Goal: Task Accomplishment & Management: Complete application form

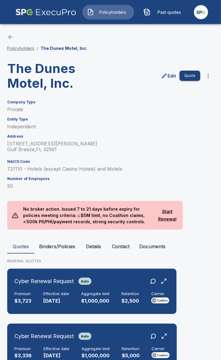
click at [24, 49] on link "Policyholders" at bounding box center [20, 48] width 27 height 5
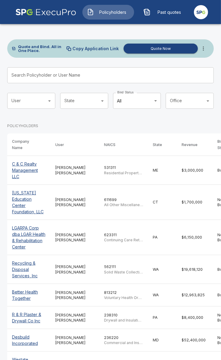
click at [56, 69] on input "Search Policyholder or User Name" at bounding box center [107, 75] width 200 height 16
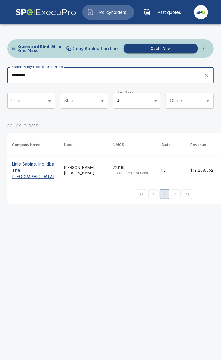
type input "*********"
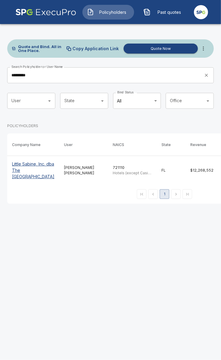
click at [37, 180] on p "Little Sabine, Inc. dba The Pensacola Beach Resort" at bounding box center [33, 170] width 42 height 19
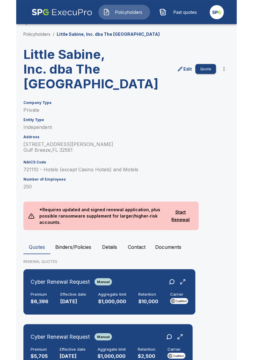
scroll to position [14, 0]
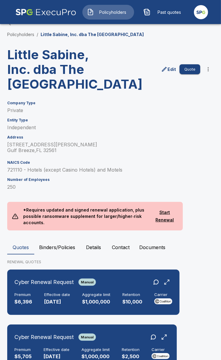
click at [86, 91] on h3 "Little Sabine, Inc. dba The [GEOGRAPHIC_DATA]" at bounding box center [57, 69] width 101 height 44
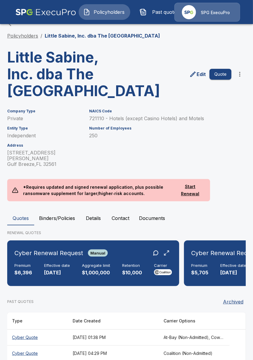
click at [35, 36] on link "Policyholders" at bounding box center [22, 36] width 31 height 6
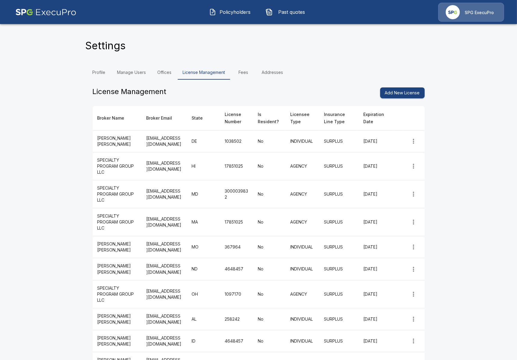
click at [7, 15] on button "Policyholders" at bounding box center [230, 12] width 52 height 16
click at [7, 10] on span "Policyholders" at bounding box center [235, 11] width 33 height 7
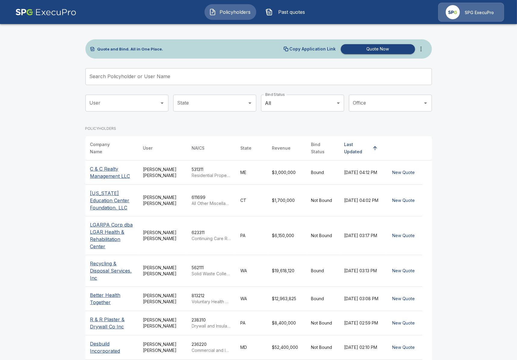
click at [7, 80] on input "Search Policyholder or User Name" at bounding box center [255, 76] width 340 height 17
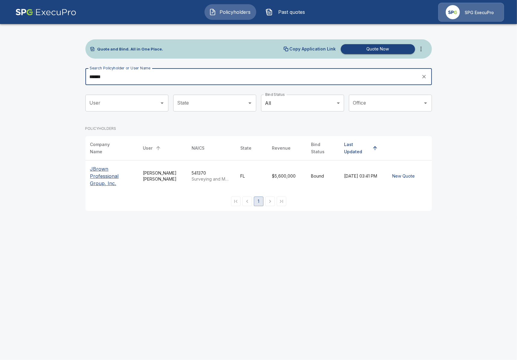
type input "******"
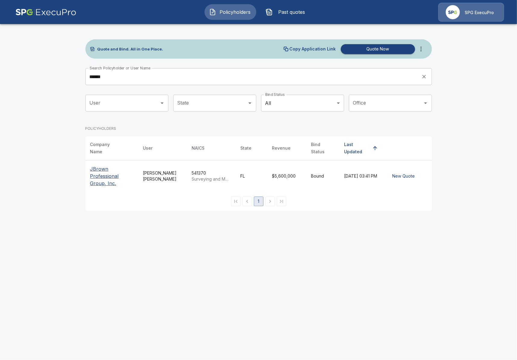
click at [7, 173] on p "JBrown Professional Group, Inc." at bounding box center [111, 176] width 43 height 22
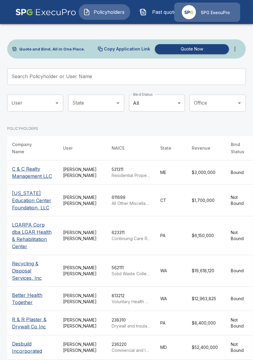
click at [124, 79] on input "Search Policyholder or User Name" at bounding box center [123, 76] width 232 height 17
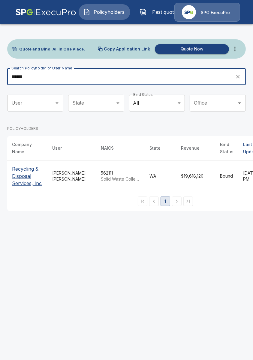
type input "******"
click at [5, 180] on div "Quote and Bind. All in One Place. Copy Application Link Quote Now Search Policy…" at bounding box center [126, 121] width 253 height 196
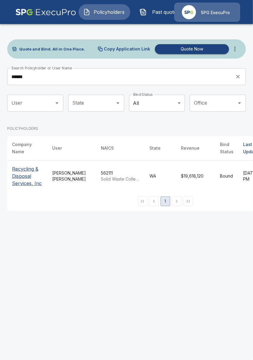
click at [13, 180] on p "Recycling & Disposal Services, Inc" at bounding box center [27, 176] width 31 height 22
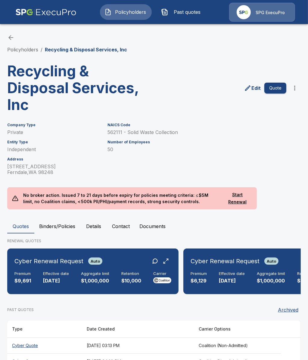
drag, startPoint x: 210, startPoint y: 295, endPoint x: 235, endPoint y: 296, distance: 24.7
click at [235, 296] on div "Cyber Renewal Request Auto Premium $9,691 Effective date [DATE] Aggregate limit…" at bounding box center [153, 274] width 293 height 51
click at [49, 222] on button "Binders/Policies" at bounding box center [57, 226] width 46 height 14
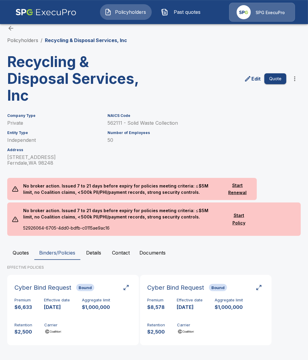
scroll to position [11, 0]
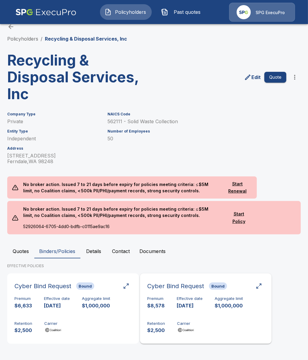
click at [231, 321] on div "Premium $8,578 Effective date 9/12/2025 Aggregate limit $1,000,000 Retention $2…" at bounding box center [205, 315] width 117 height 38
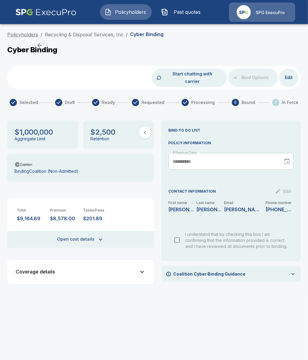
click at [34, 35] on link "Policyholders" at bounding box center [22, 35] width 31 height 6
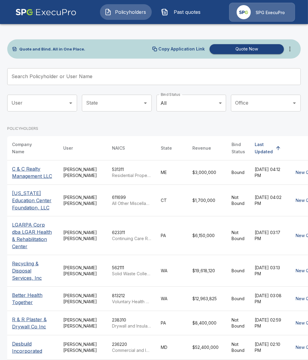
click at [150, 73] on input "Search Policyholder or User Name" at bounding box center [150, 76] width 287 height 17
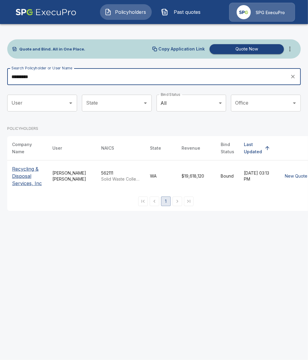
type input "*********"
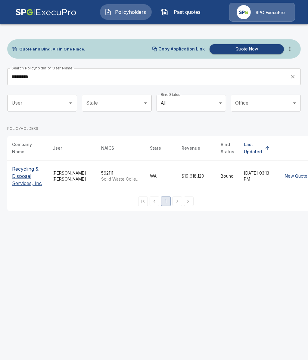
click at [39, 183] on p "Recycling & Disposal Services, Inc" at bounding box center [27, 176] width 31 height 22
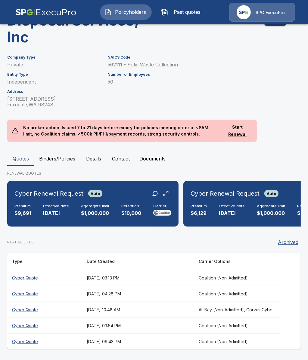
scroll to position [68, 0]
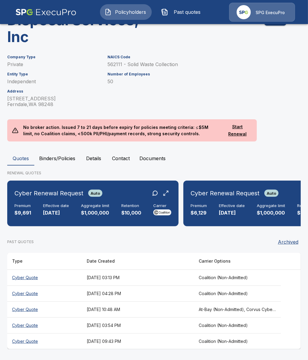
click at [45, 157] on button "Binders/Policies" at bounding box center [57, 158] width 46 height 14
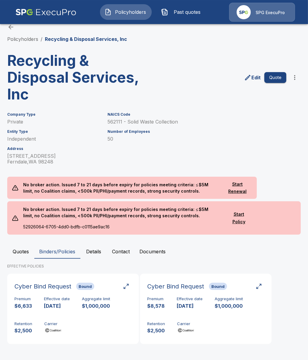
scroll to position [11, 0]
click at [220, 316] on div "Premium $8,578 Effective date [DATE] Aggregate limit $1,000,000 Retention $2,50…" at bounding box center [205, 315] width 117 height 38
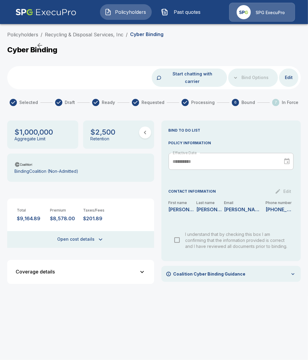
click at [121, 269] on div "Coverage details" at bounding box center [77, 271] width 123 height 5
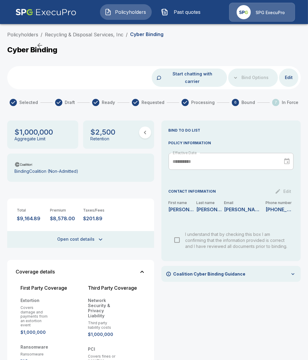
click at [121, 269] on div "Coverage details" at bounding box center [77, 271] width 123 height 5
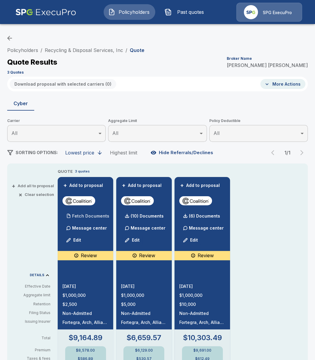
click at [76, 215] on p "Fetch Documents" at bounding box center [90, 216] width 37 height 4
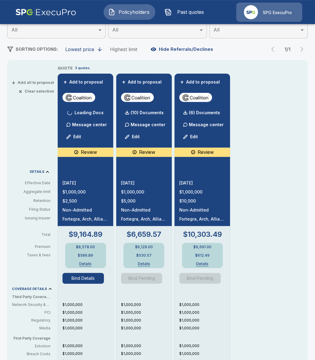
scroll to position [104, 0]
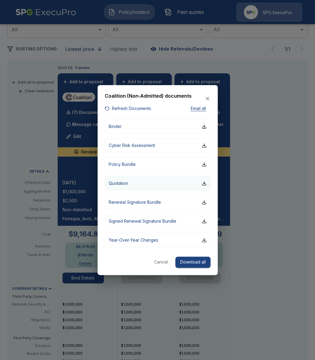
click at [151, 183] on button "Quotation" at bounding box center [158, 183] width 106 height 14
click at [245, 222] on div at bounding box center [157, 180] width 315 height 360
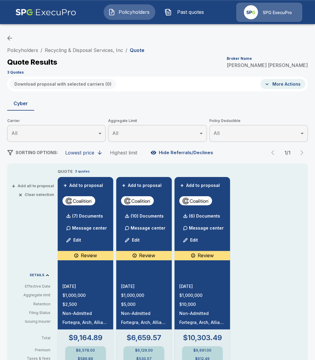
scroll to position [0, 0]
drag, startPoint x: 32, startPoint y: 50, endPoint x: 84, endPoint y: 48, distance: 51.5
click at [32, 50] on link "Policyholders" at bounding box center [22, 50] width 31 height 6
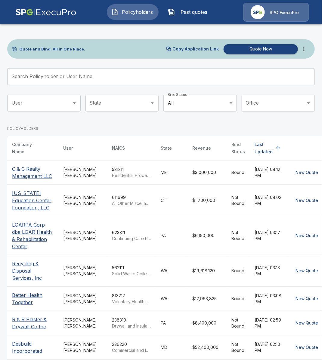
click at [117, 77] on input "Search Policyholder or User Name" at bounding box center [157, 76] width 301 height 17
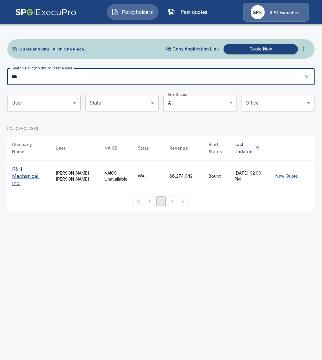
type input "***"
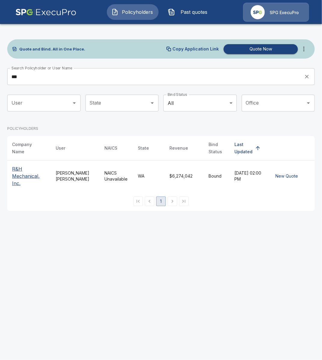
click at [44, 176] on p "R&H Mechanical, Inc." at bounding box center [29, 176] width 34 height 22
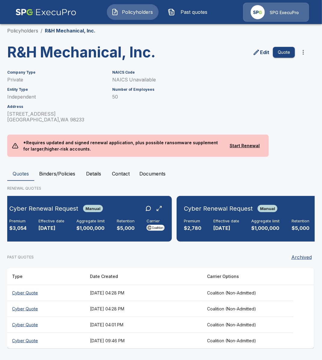
scroll to position [0, 5]
click at [171, 263] on div "PAST QUOTES Archived" at bounding box center [160, 257] width 307 height 12
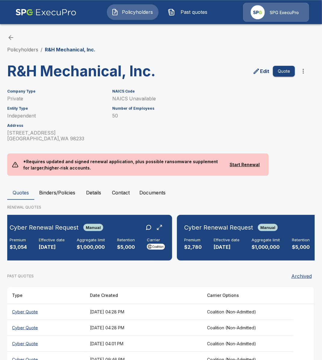
scroll to position [0, 0]
click at [14, 46] on div "Policyholders / R&H Mechanical, Inc." at bounding box center [160, 43] width 307 height 19
click at [25, 50] on link "Policyholders" at bounding box center [22, 50] width 31 height 6
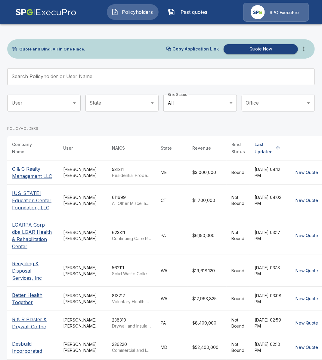
click at [132, 74] on input "Search Policyholder or User Name" at bounding box center [157, 76] width 301 height 17
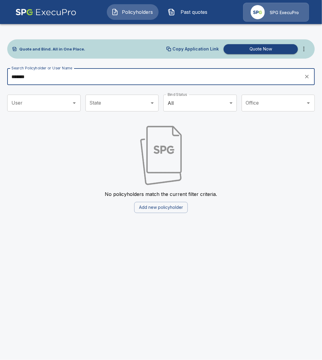
click at [66, 74] on input "*******" at bounding box center [153, 76] width 293 height 17
click at [65, 73] on input "*******" at bounding box center [153, 76] width 293 height 17
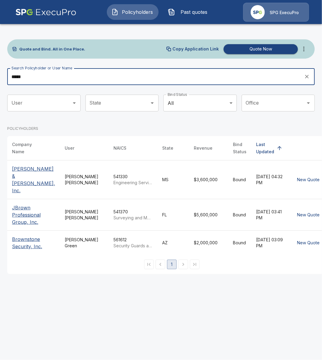
type input "*****"
click at [20, 211] on p "JBrown Professional Group, Inc." at bounding box center [33, 215] width 43 height 22
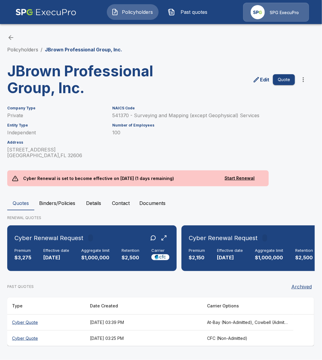
click at [59, 201] on button "Binders/Policies" at bounding box center [57, 203] width 46 height 14
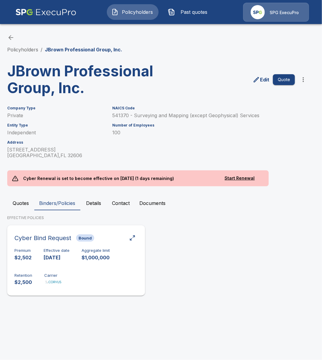
click at [50, 285] on div at bounding box center [53, 282] width 18 height 7
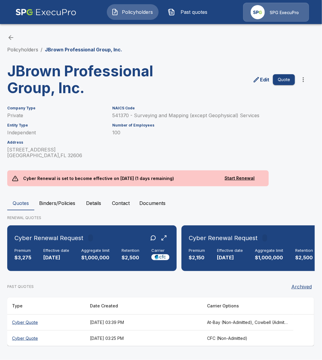
click at [175, 323] on th "August 28, 2025 at 03:39 PM" at bounding box center [143, 323] width 117 height 16
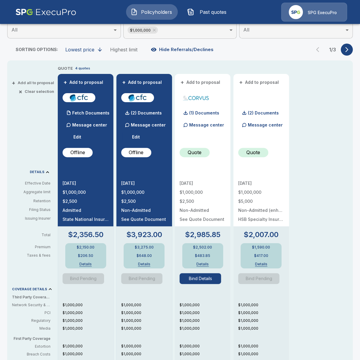
scroll to position [104, 0]
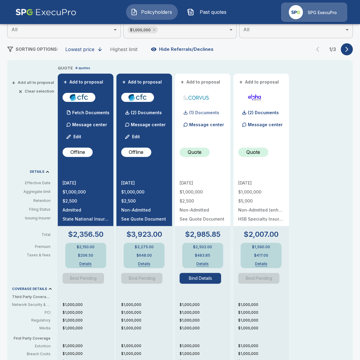
click at [198, 113] on p "(1) Documents" at bounding box center [204, 113] width 30 height 4
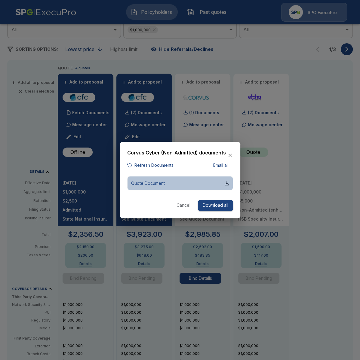
click at [191, 186] on button "Quote Document" at bounding box center [180, 183] width 106 height 14
click at [306, 122] on div at bounding box center [180, 180] width 360 height 360
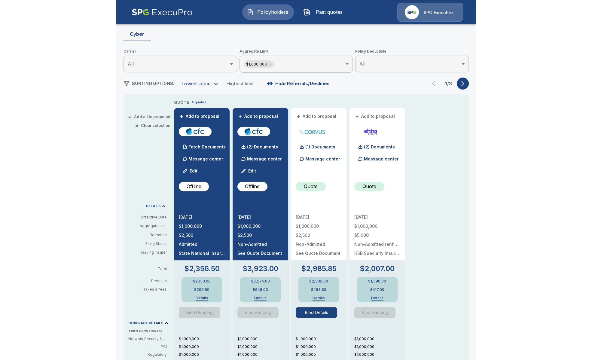
scroll to position [69, 0]
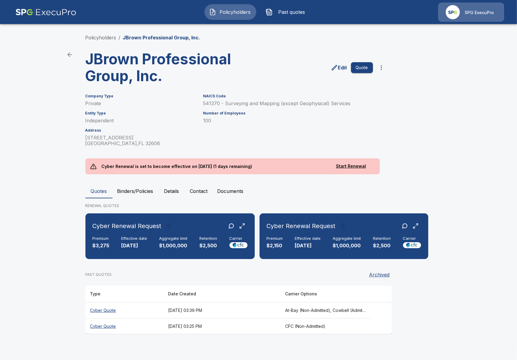
click at [174, 192] on button "Details" at bounding box center [171, 191] width 27 height 14
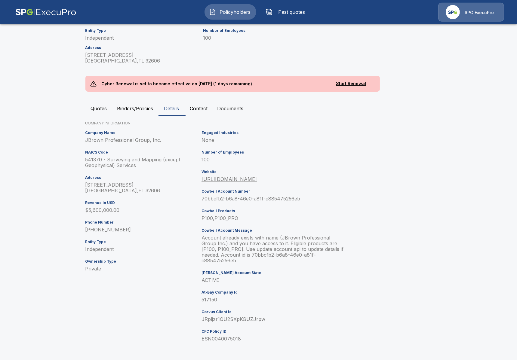
scroll to position [83, 0]
click at [234, 321] on p "JRpljzr1QU2SXpKGUZJrpw" at bounding box center [272, 319] width 143 height 6
copy p "JRpljzr1QU2SXpKGUZJrpw"
drag, startPoint x: 268, startPoint y: 324, endPoint x: 256, endPoint y: 324, distance: 12.0
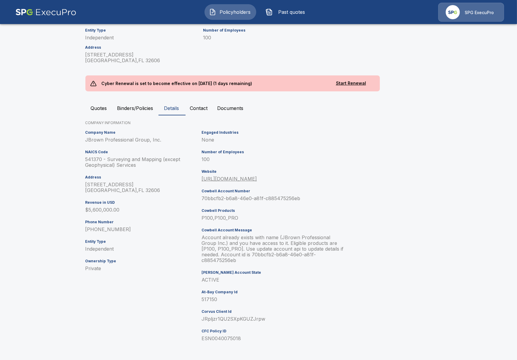
click at [268, 324] on div "Engaged Industries None Number of Employees 100 Website https://www.jbpro.com C…" at bounding box center [271, 238] width 145 height 221
click at [244, 321] on p "JRpljzr1QU2SXpKGUZJrpw" at bounding box center [272, 319] width 143 height 6
click at [277, 322] on p "JRpljzr1QU2SXpKGUZJrpw" at bounding box center [272, 319] width 143 height 6
click at [229, 322] on p "JRpljzr1QU2SXpKGUZJrpw" at bounding box center [272, 319] width 143 height 6
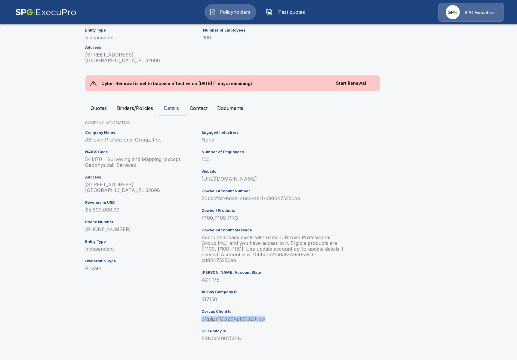
click at [229, 322] on p "JRpljzr1QU2SXpKGUZJrpw" at bounding box center [272, 319] width 143 height 6
click at [277, 324] on div "Engaged Industries None Number of Employees 100 Website https://www.jbpro.com C…" at bounding box center [271, 238] width 145 height 221
click at [221, 318] on p "JRpljzr1QU2SXpKGUZJrpw" at bounding box center [272, 319] width 143 height 6
copy p "JRpljzr1QU2SXpKGUZJrpw"
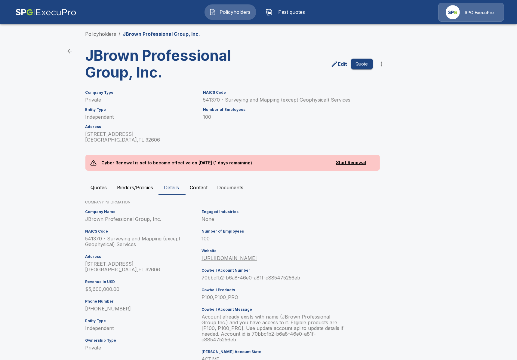
scroll to position [0, 0]
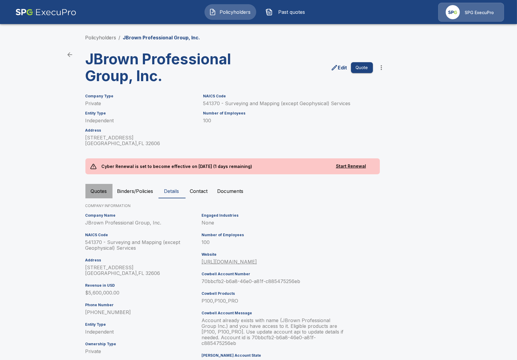
drag, startPoint x: 109, startPoint y: 191, endPoint x: 129, endPoint y: 202, distance: 22.9
click at [109, 191] on button "Quotes" at bounding box center [98, 191] width 27 height 14
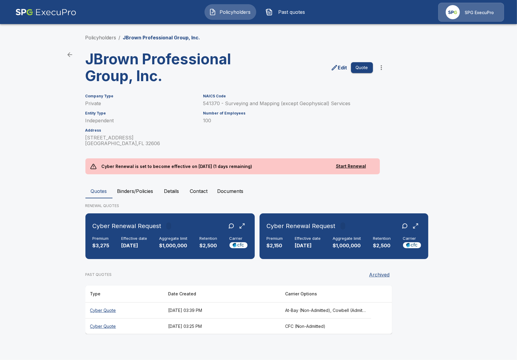
click at [227, 313] on th "[DATE] 03:39 PM" at bounding box center [221, 311] width 117 height 16
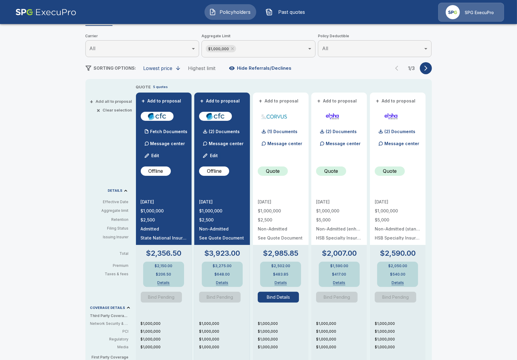
scroll to position [69, 0]
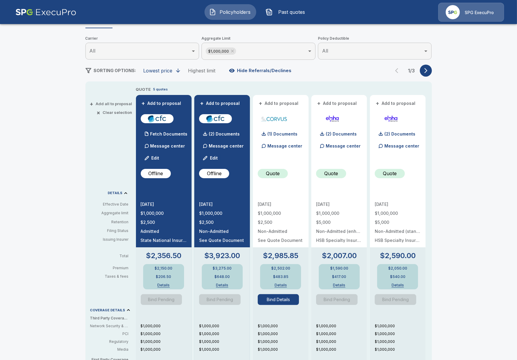
click at [271, 303] on button "Bind Details" at bounding box center [278, 299] width 41 height 11
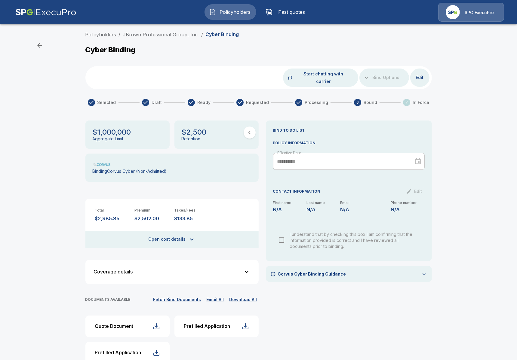
click at [134, 36] on link "JBrown Professional Group, Inc." at bounding box center [161, 35] width 76 height 6
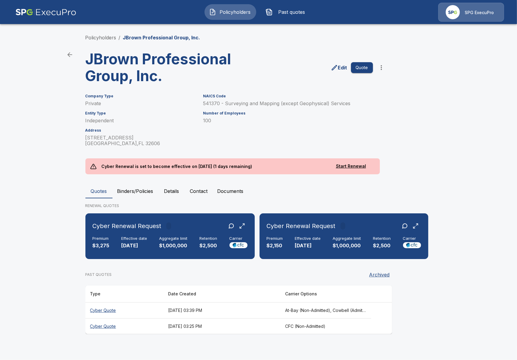
click at [170, 190] on button "Details" at bounding box center [171, 191] width 27 height 14
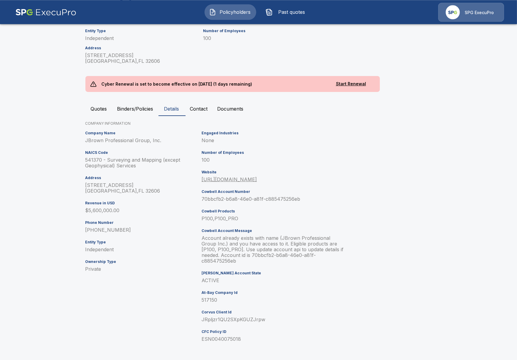
scroll to position [83, 0]
click at [138, 110] on button "Binders/Policies" at bounding box center [135, 108] width 46 height 14
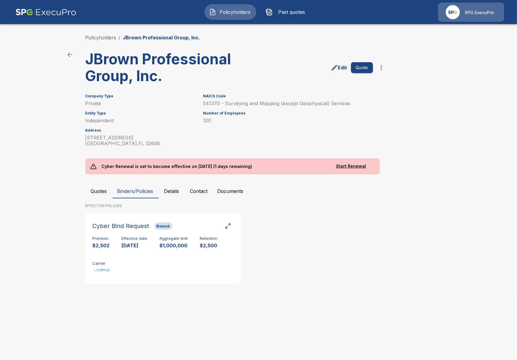
click at [98, 191] on button "Quotes" at bounding box center [98, 191] width 27 height 14
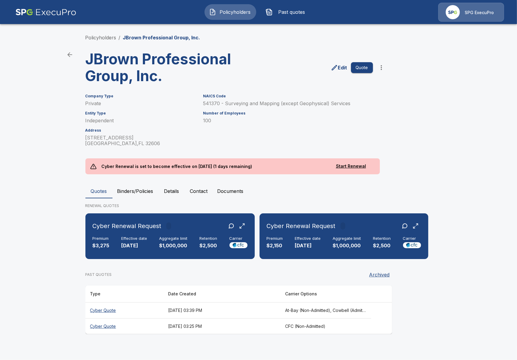
click at [153, 304] on th "Cyber Quote" at bounding box center [124, 311] width 78 height 16
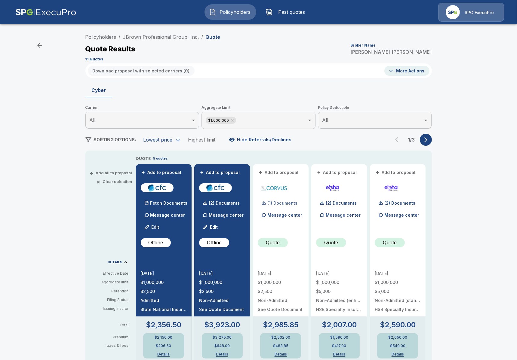
click at [276, 205] on p "(1) Documents" at bounding box center [282, 203] width 30 height 4
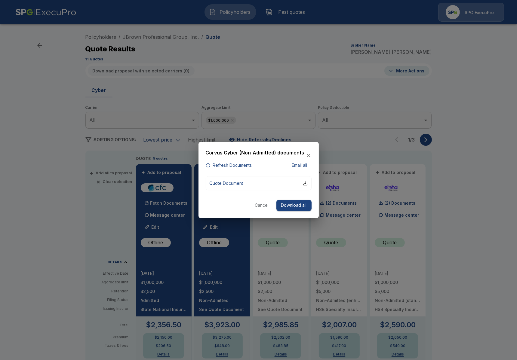
click at [309, 158] on icon "button" at bounding box center [309, 155] width 6 height 6
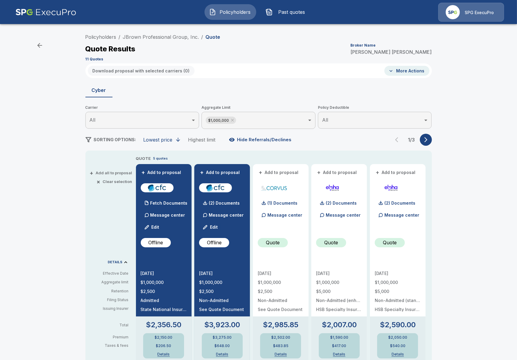
click at [440, 226] on div "Policyholders / JBrown Professional Group, Inc. / Quote Quote Results Broker Na…" at bounding box center [258, 322] width 517 height 587
click at [139, 37] on link "JBrown Professional Group, Inc." at bounding box center [161, 37] width 76 height 6
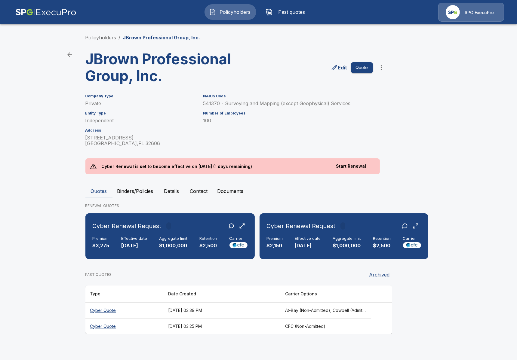
click at [178, 313] on th "[DATE] 03:39 PM" at bounding box center [221, 311] width 117 height 16
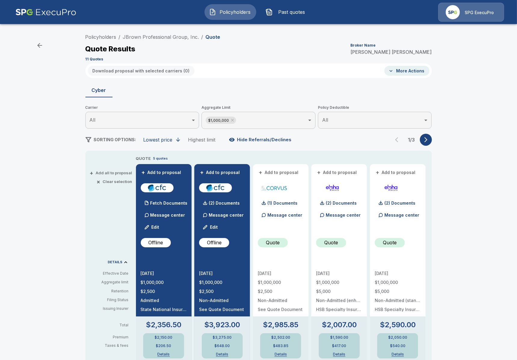
click at [423, 144] on button "button" at bounding box center [426, 140] width 12 height 12
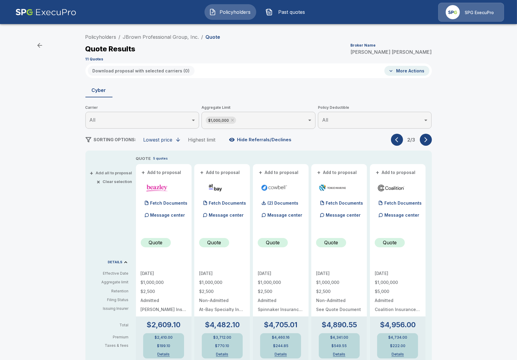
click at [423, 144] on button "button" at bounding box center [426, 140] width 12 height 12
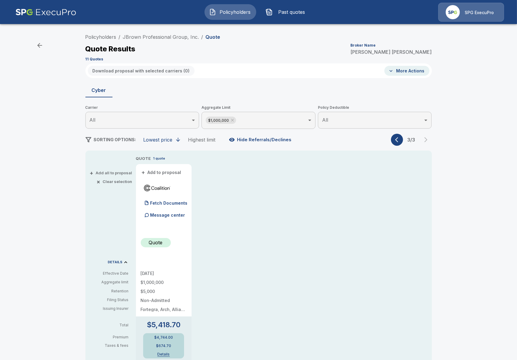
click at [401, 139] on button "button" at bounding box center [397, 140] width 12 height 12
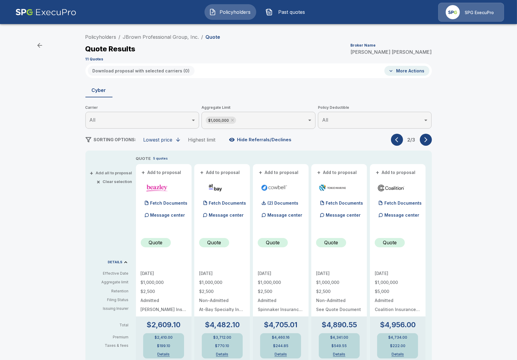
click at [401, 139] on button "button" at bounding box center [397, 140] width 12 height 12
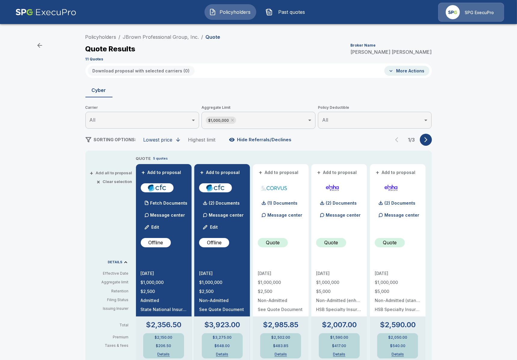
click at [170, 141] on div "Lowest price" at bounding box center [157, 140] width 29 height 6
click at [173, 140] on button "button" at bounding box center [178, 139] width 11 height 11
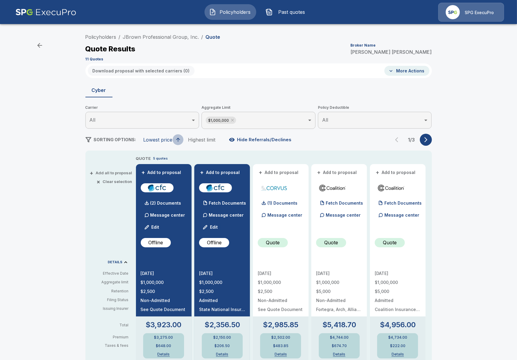
click at [173, 140] on button "button" at bounding box center [178, 139] width 11 height 11
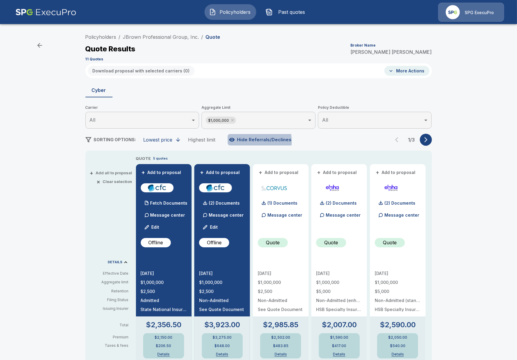
click at [233, 142] on icon "button" at bounding box center [232, 140] width 6 height 6
click at [234, 143] on button "Show Referrals/Declines" at bounding box center [262, 139] width 69 height 11
click at [175, 140] on icon "button" at bounding box center [178, 140] width 6 height 6
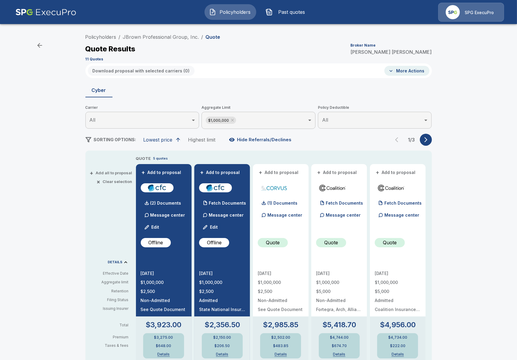
click at [62, 230] on div "Policyholders / JBrown Professional Group, Inc. / Quote Quote Results Broker Na…" at bounding box center [258, 322] width 517 height 587
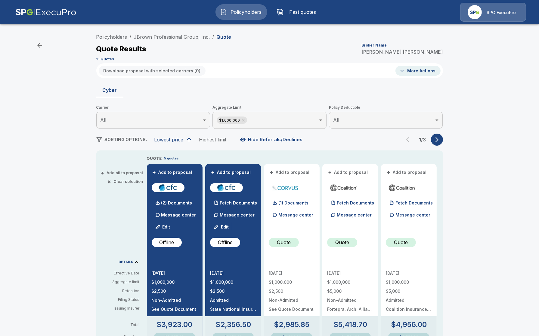
click at [114, 35] on link "Policyholders" at bounding box center [111, 37] width 31 height 6
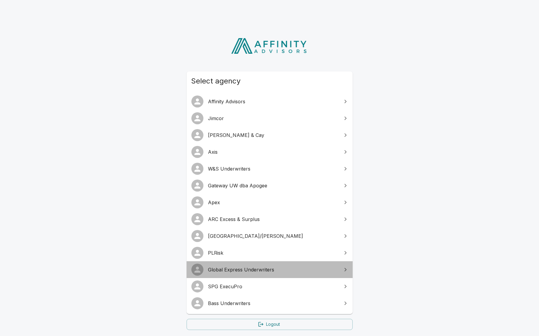
click at [275, 270] on span "Global Express Underwriters" at bounding box center [273, 269] width 130 height 7
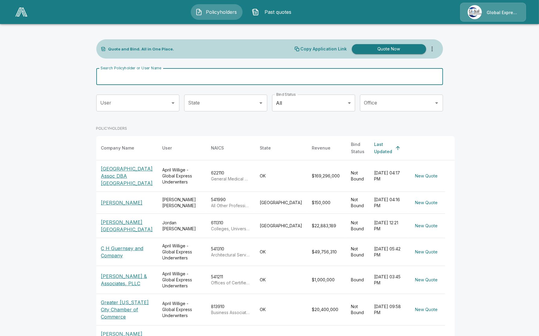
click at [238, 81] on input "Search Policyholder or User Name" at bounding box center [266, 76] width 340 height 17
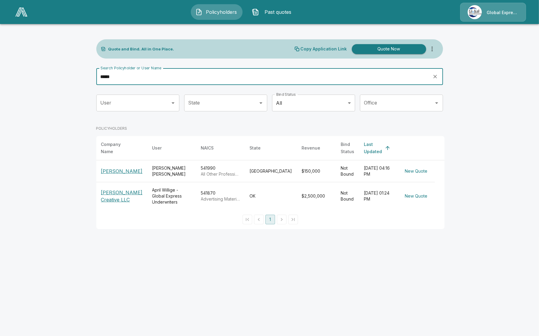
type input "*****"
click at [180, 164] on td "[PERSON_NAME]" at bounding box center [171, 172] width 49 height 22
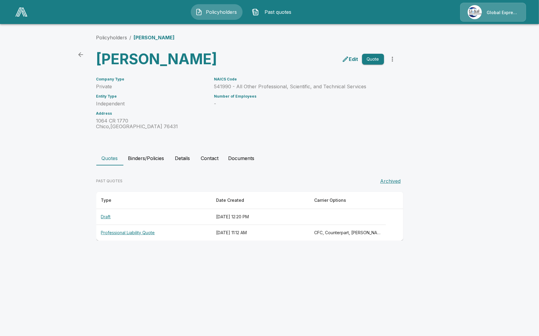
click at [179, 160] on button "Details" at bounding box center [182, 158] width 27 height 14
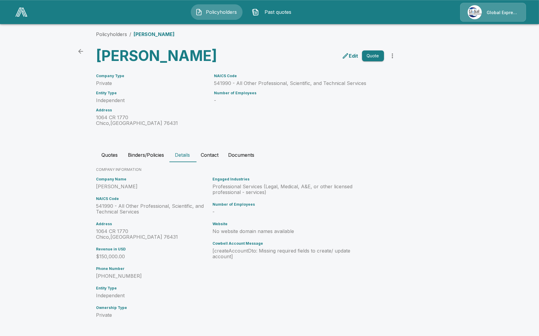
scroll to position [4, 0]
click at [116, 156] on button "Quotes" at bounding box center [109, 155] width 27 height 14
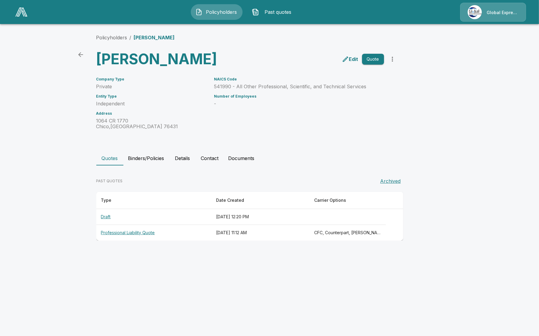
click at [150, 161] on button "Binders/Policies" at bounding box center [146, 158] width 46 height 14
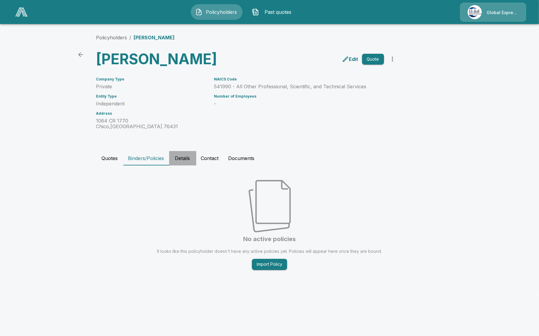
click at [177, 158] on button "Details" at bounding box center [182, 158] width 27 height 14
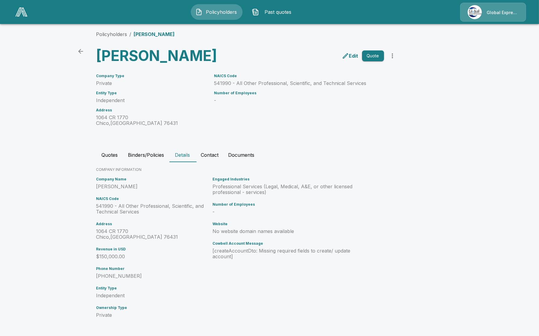
scroll to position [4, 0]
click at [286, 330] on div "Policyholders / Jonathan Powell Jonathan Powell Edit Quote Company Type Private…" at bounding box center [269, 178] width 361 height 318
click at [28, 10] on link at bounding box center [21, 12] width 17 height 14
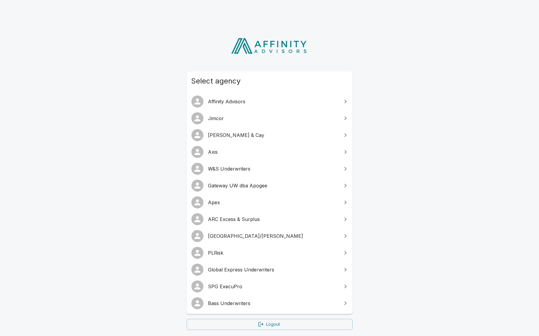
click at [274, 288] on span "SPG ExecuPro" at bounding box center [273, 286] width 130 height 7
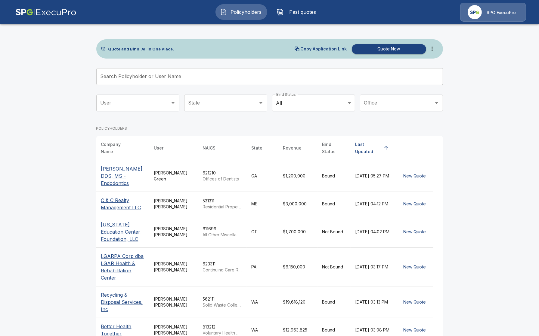
click at [142, 80] on input "Search Policyholder or User Name" at bounding box center [266, 76] width 340 height 17
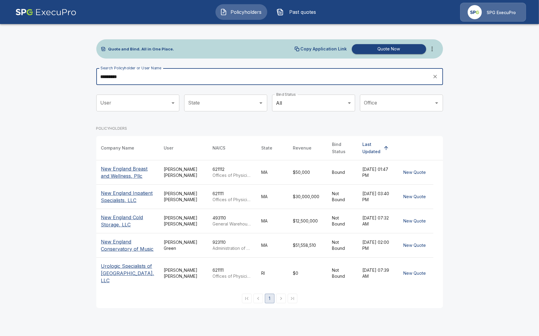
type input "*********"
click at [120, 180] on p "New England Breast and Wellness, Pllc" at bounding box center [127, 172] width 53 height 14
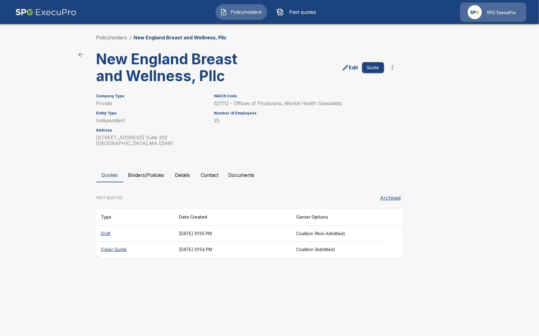
click at [141, 182] on button "Binders/Policies" at bounding box center [146, 175] width 46 height 14
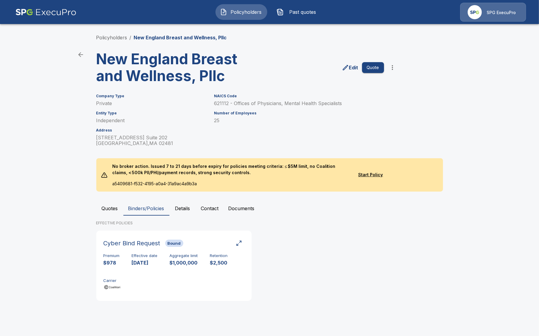
click at [108, 212] on button "Quotes" at bounding box center [109, 208] width 27 height 14
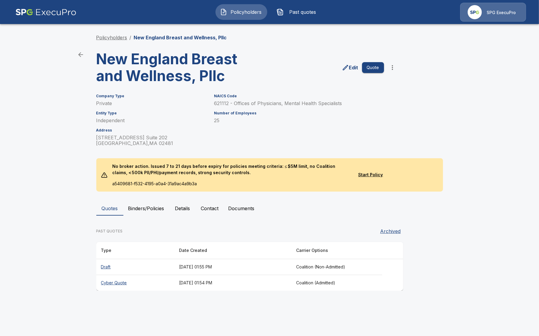
click at [119, 37] on link "Policyholders" at bounding box center [111, 38] width 31 height 6
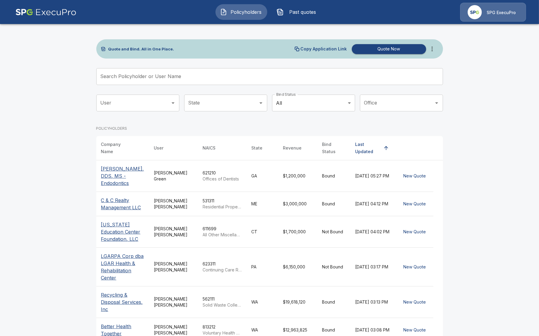
click at [435, 49] on icon "more" at bounding box center [431, 48] width 7 height 7
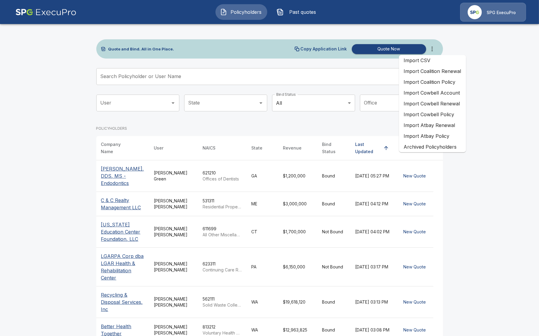
click at [460, 73] on li "Import Coalition Renewal" at bounding box center [432, 71] width 67 height 11
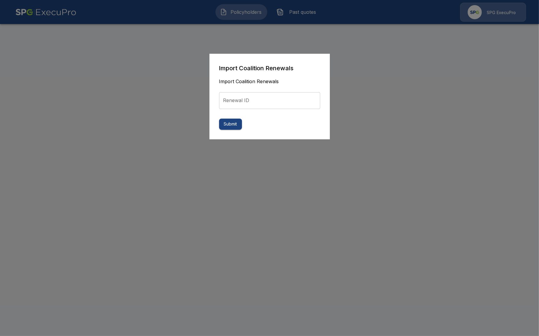
click at [265, 106] on input "Renewal ID" at bounding box center [269, 100] width 101 height 17
paste input "**********"
type input "**********"
click at [226, 126] on button "Submit" at bounding box center [230, 124] width 23 height 11
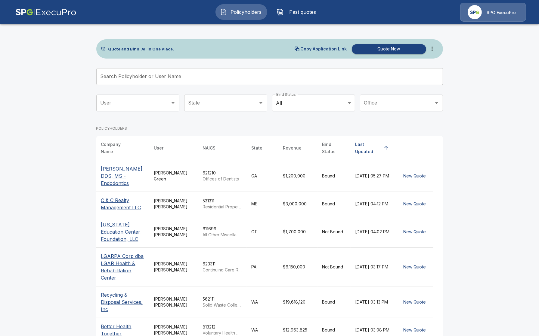
click at [304, 11] on span "Past quotes" at bounding box center [302, 11] width 33 height 7
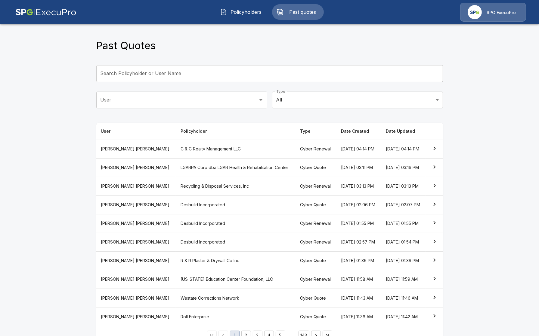
click at [70, 198] on main "Past Quotes Search Policyholder or User Name Search Policyholder or User Name U…" at bounding box center [269, 176] width 539 height 353
click at [66, 208] on main "Past Quotes Search Policyholder or User Name Search Policyholder or User Name U…" at bounding box center [269, 176] width 539 height 353
click at [210, 158] on th "New England Breast and Wellness, Pllc" at bounding box center [235, 149] width 119 height 19
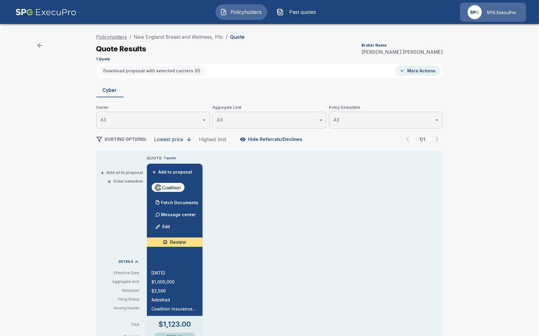
click at [115, 37] on link "Policyholders" at bounding box center [111, 37] width 31 height 6
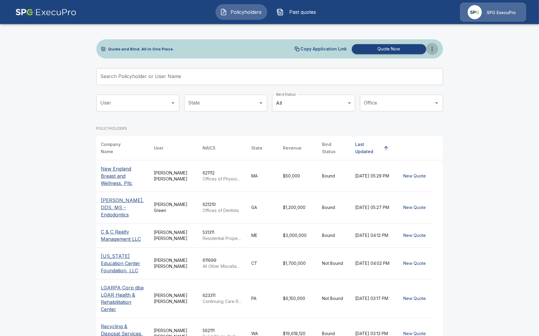
click at [429, 45] on button "more" at bounding box center [432, 49] width 12 height 12
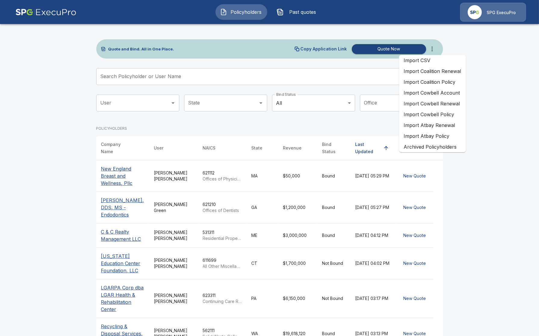
click at [456, 44] on main "Quote and Bind. All in One Place. Copy Application Link Quote Now Search Policy…" at bounding box center [269, 240] width 539 height 481
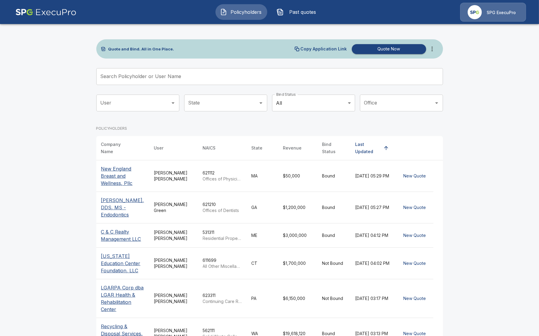
click at [433, 48] on icon "more" at bounding box center [431, 48] width 7 height 7
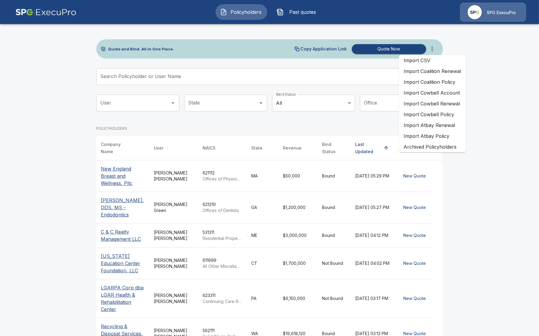
click at [449, 74] on li "Import Coalition Renewal" at bounding box center [432, 71] width 67 height 11
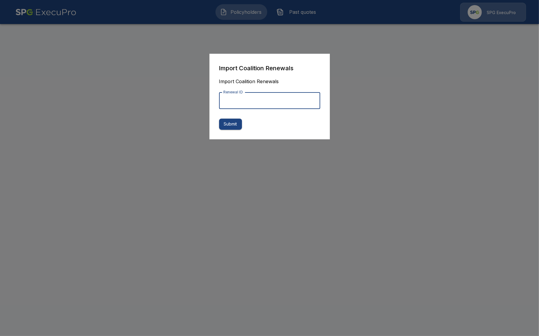
click at [264, 102] on input "Renewal ID" at bounding box center [269, 100] width 101 height 17
paste input "**********"
type input "**********"
click at [233, 128] on button "Submit" at bounding box center [230, 124] width 23 height 11
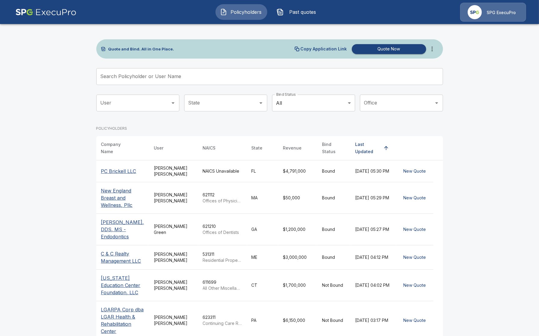
click at [437, 49] on button "more" at bounding box center [432, 49] width 12 height 12
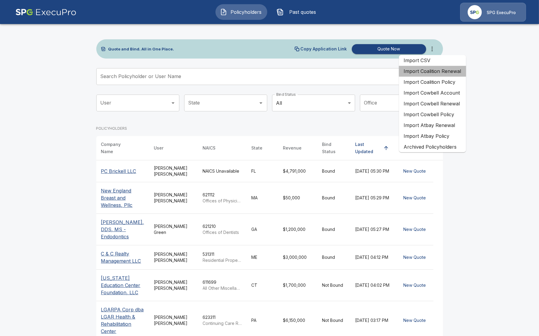
click at [445, 74] on li "Import Coalition Renewal" at bounding box center [432, 71] width 67 height 11
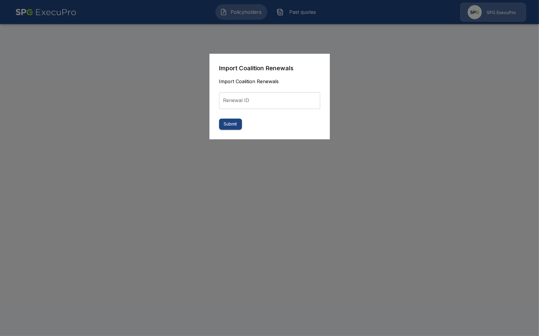
click at [272, 105] on input "Renewal ID" at bounding box center [269, 100] width 101 height 17
paste input "**********"
type input "**********"
click at [235, 127] on button "Submit" at bounding box center [230, 124] width 23 height 11
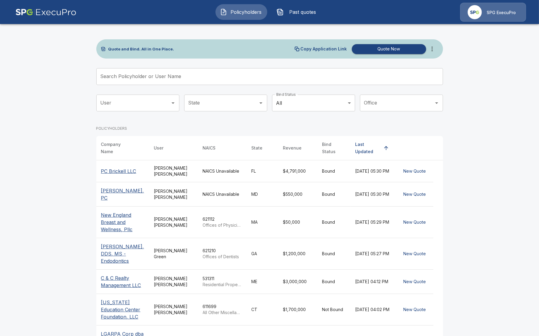
click at [435, 50] on icon "more" at bounding box center [431, 48] width 7 height 7
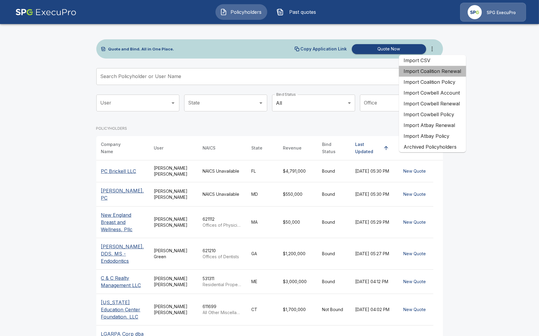
click at [448, 75] on li "Import Coalition Renewal" at bounding box center [432, 71] width 67 height 11
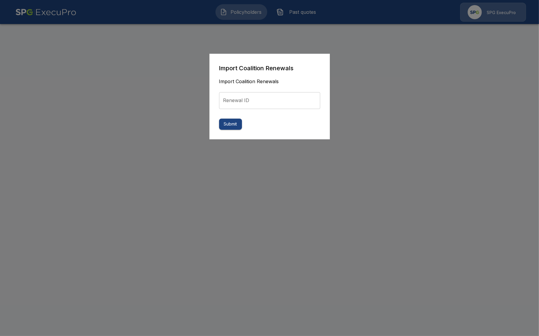
click at [248, 109] on form "Import Coalition Renewals Import Coalition Renewals Renewal ID Renewal ID Submit" at bounding box center [269, 96] width 101 height 66
click at [253, 104] on input "Renewal ID" at bounding box center [269, 100] width 101 height 17
paste input "**********"
type input "**********"
click at [235, 122] on button "Submit" at bounding box center [230, 124] width 23 height 11
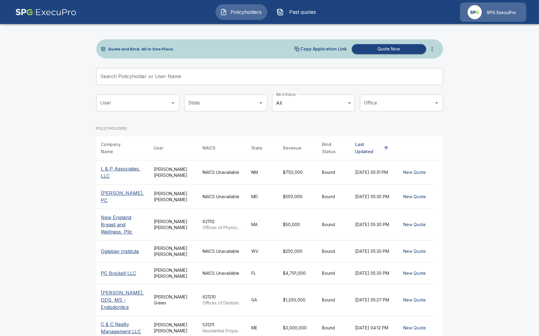
click at [431, 49] on icon "more" at bounding box center [431, 48] width 7 height 7
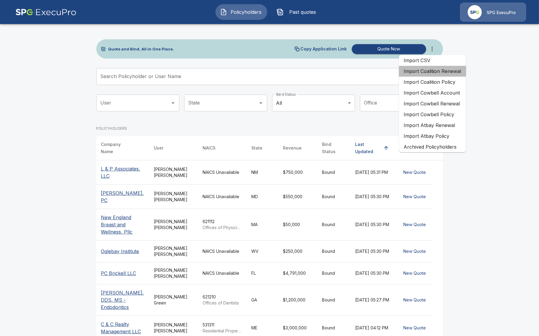
click at [445, 74] on li "Import Coalition Renewal" at bounding box center [432, 71] width 67 height 11
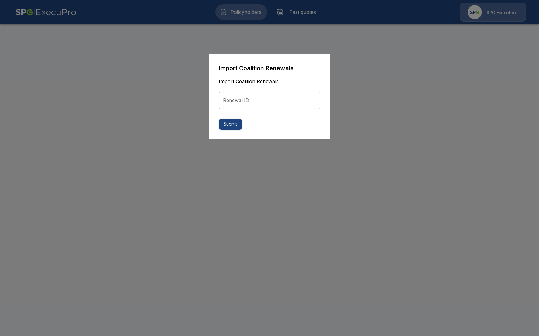
click at [258, 110] on form "Import Coalition Renewals Import Coalition Renewals Renewal ID Renewal ID Submit" at bounding box center [269, 96] width 101 height 66
click at [261, 105] on input "Renewal ID" at bounding box center [269, 100] width 101 height 17
paste input "**********"
type input "**********"
click at [234, 125] on button "Submit" at bounding box center [230, 124] width 23 height 11
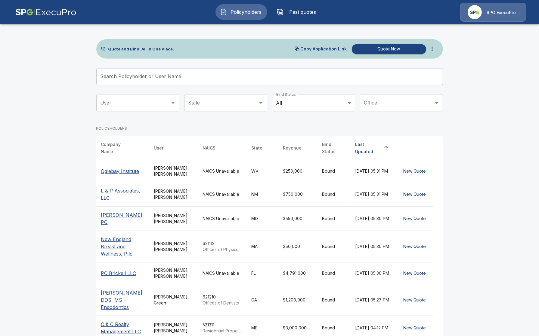
click at [435, 51] on icon "more" at bounding box center [431, 48] width 7 height 7
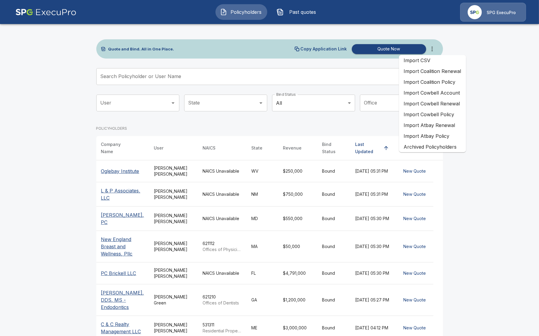
click at [452, 75] on li "Import Coalition Renewal" at bounding box center [432, 71] width 67 height 11
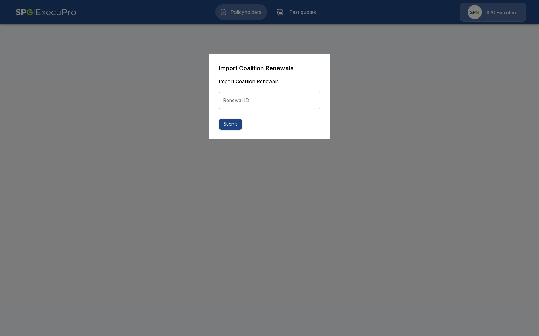
click at [263, 102] on input "Renewal ID" at bounding box center [269, 100] width 101 height 17
paste input "**********"
type input "**********"
click at [232, 128] on button "Submit" at bounding box center [230, 124] width 23 height 11
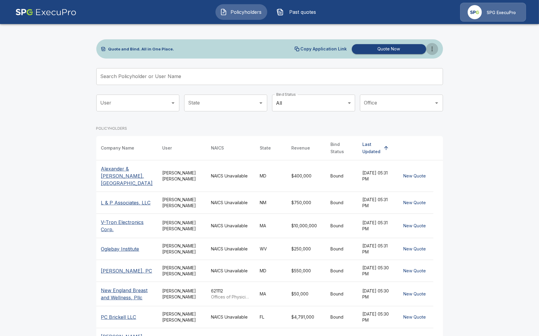
click at [429, 50] on icon "more" at bounding box center [431, 48] width 7 height 7
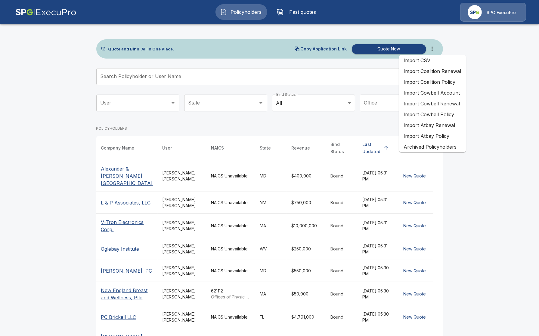
click at [436, 72] on li "Import Coalition Renewal" at bounding box center [432, 71] width 67 height 11
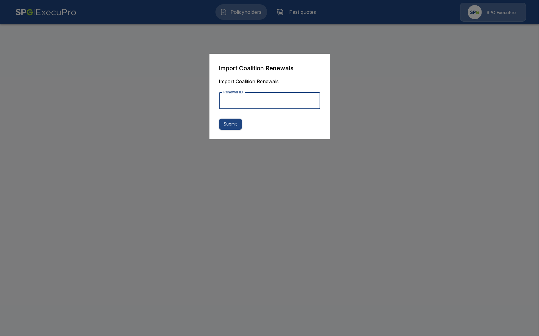
click at [250, 105] on input "Renewal ID" at bounding box center [269, 100] width 101 height 17
paste input "**********"
type input "**********"
click at [238, 124] on button "Submit" at bounding box center [230, 124] width 23 height 11
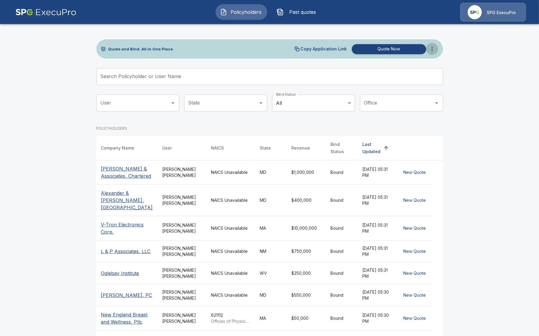
click at [432, 51] on icon "more" at bounding box center [431, 48] width 7 height 7
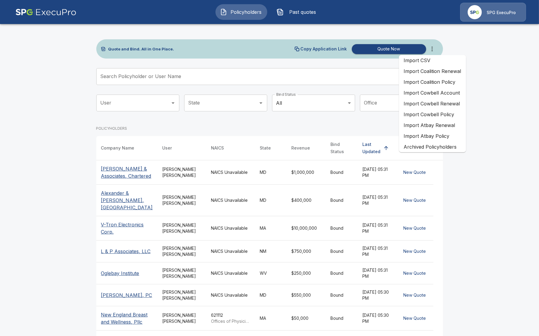
click at [448, 78] on li "Import Coalition Policy" at bounding box center [432, 82] width 67 height 11
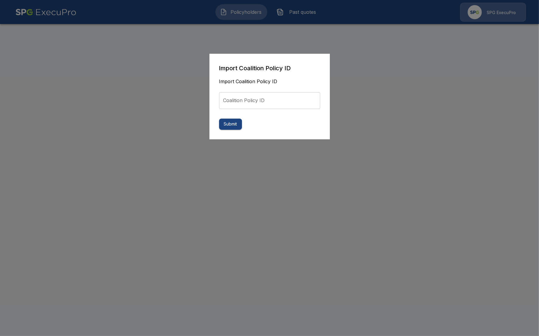
click at [462, 82] on div at bounding box center [269, 168] width 539 height 336
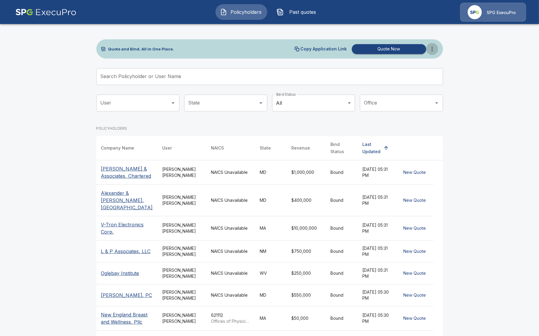
click at [432, 50] on icon "more" at bounding box center [431, 48] width 7 height 7
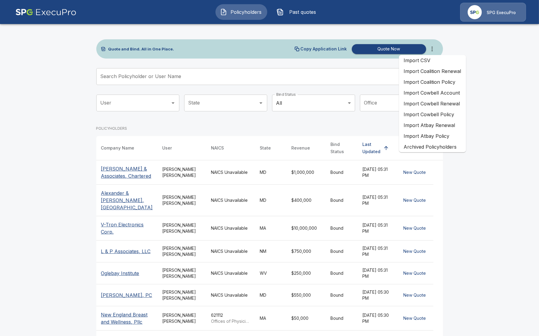
click at [448, 73] on li "Import Coalition Renewal" at bounding box center [432, 71] width 67 height 11
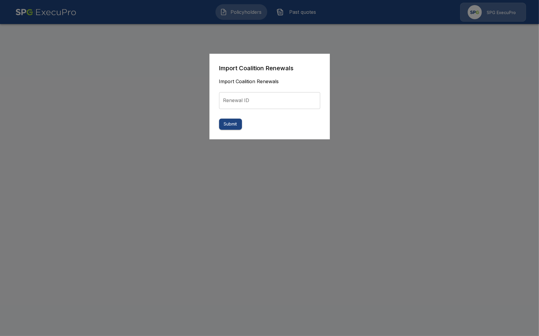
click at [285, 102] on input "Renewal ID" at bounding box center [269, 100] width 101 height 17
paste input "**********"
type input "**********"
click at [230, 127] on button "Submit" at bounding box center [230, 124] width 23 height 11
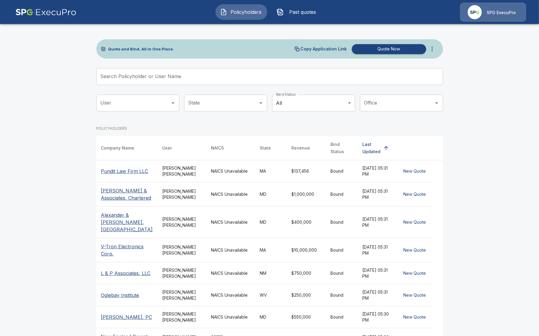
click at [310, 14] on span "Past quotes" at bounding box center [302, 11] width 33 height 7
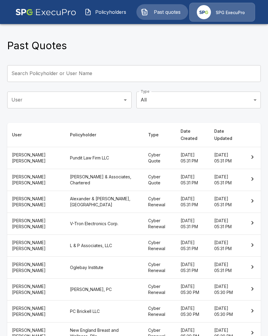
click at [71, 69] on input "Search Policyholder or User Name" at bounding box center [130, 73] width 247 height 17
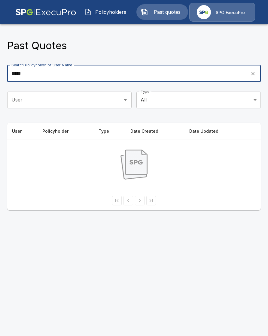
type input "*****"
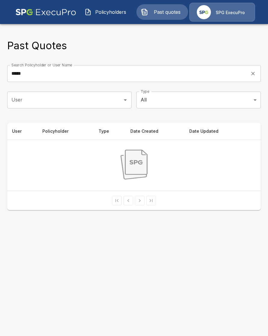
click at [65, 71] on input "*****" at bounding box center [126, 73] width 239 height 17
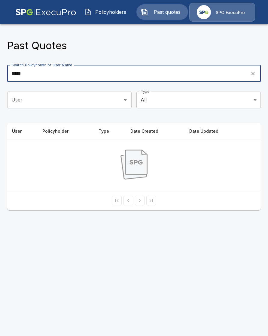
click at [65, 70] on input "*****" at bounding box center [126, 73] width 239 height 17
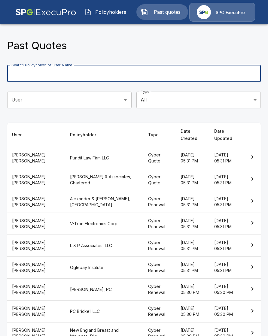
click at [91, 199] on th "Alexander & [PERSON_NAME], [GEOGRAPHIC_DATA]" at bounding box center [104, 202] width 78 height 22
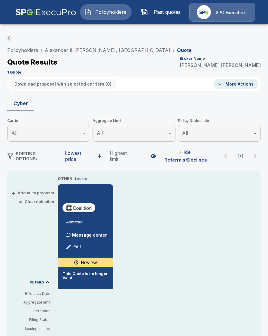
click at [85, 54] on li "Alexander & [PERSON_NAME], [GEOGRAPHIC_DATA]" at bounding box center [108, 50] width 126 height 7
click at [85, 48] on link "Alexander & [PERSON_NAME], [GEOGRAPHIC_DATA]" at bounding box center [108, 50] width 126 height 6
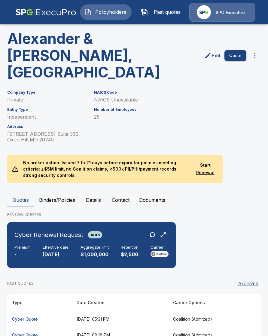
scroll to position [34, 0]
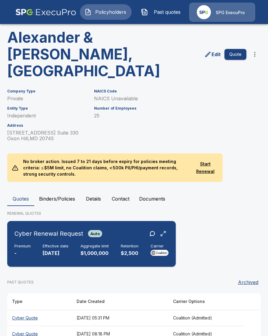
click at [116, 244] on div "Premium - Effective date [DATE] Aggregate limit $1,000,000 Retention $2,500 Car…" at bounding box center [91, 250] width 154 height 13
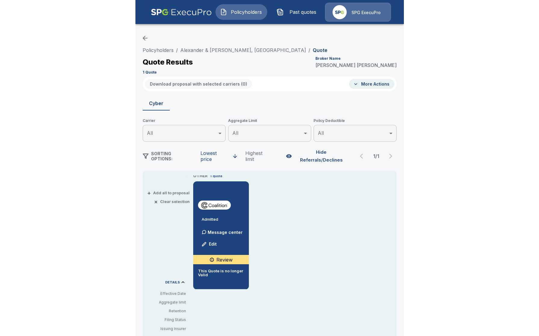
scroll to position [3, 0]
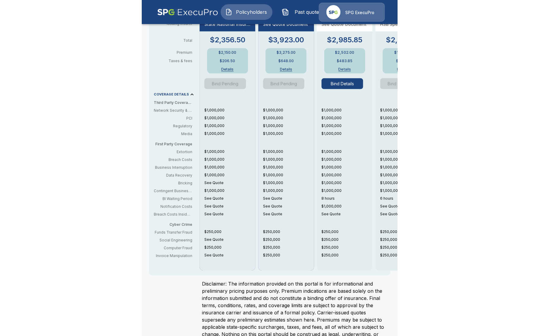
scroll to position [279, 0]
